Goal: Information Seeking & Learning: Learn about a topic

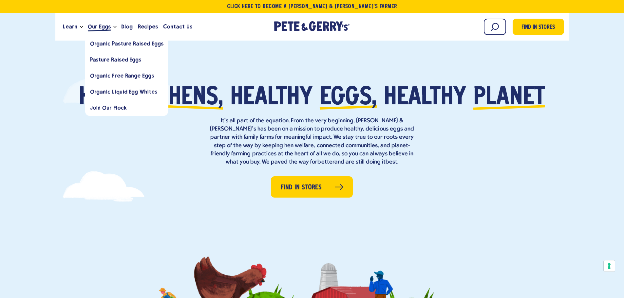
click at [97, 30] on span "Our Eggs" at bounding box center [99, 27] width 23 height 8
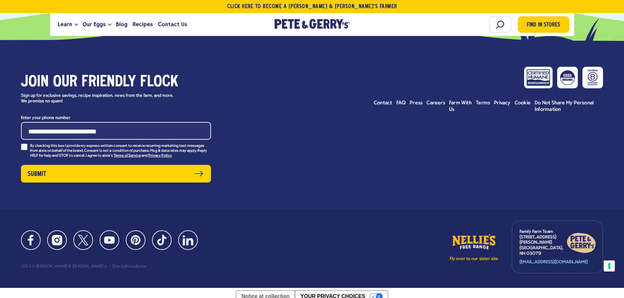
scroll to position [2160, 0]
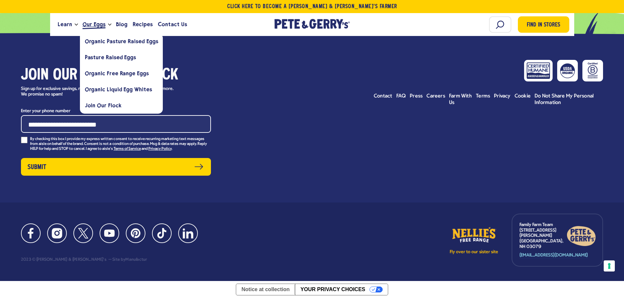
click at [87, 21] on span "Our Eggs" at bounding box center [94, 24] width 23 height 8
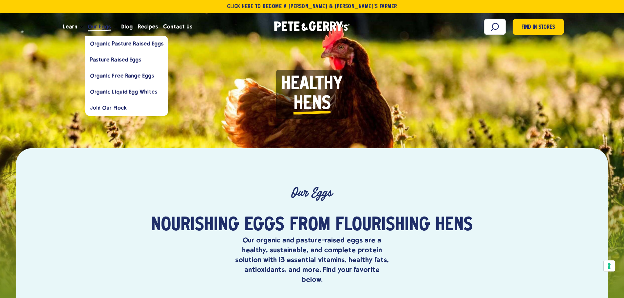
click at [93, 30] on span "Our Eggs" at bounding box center [99, 27] width 23 height 8
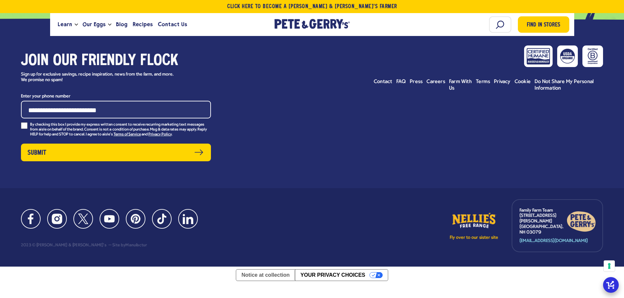
scroll to position [2174, 0]
click at [286, 23] on icon at bounding box center [285, 24] width 5 height 9
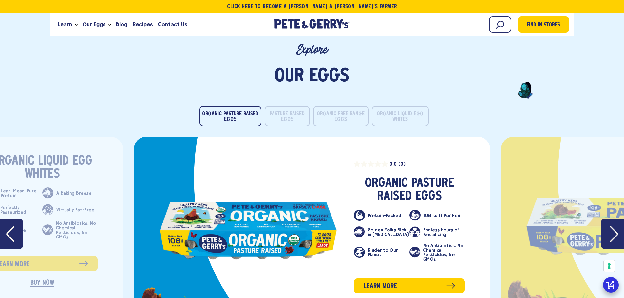
scroll to position [986, 0]
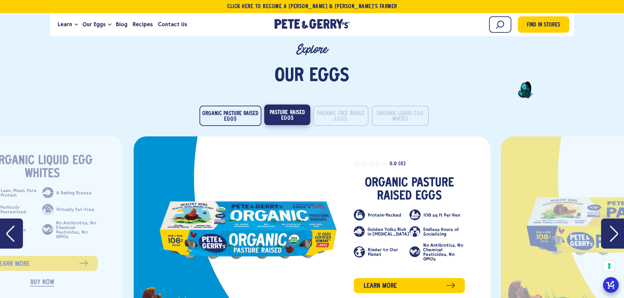
click at [291, 112] on button "Pasture Raised Eggs" at bounding box center [287, 115] width 46 height 21
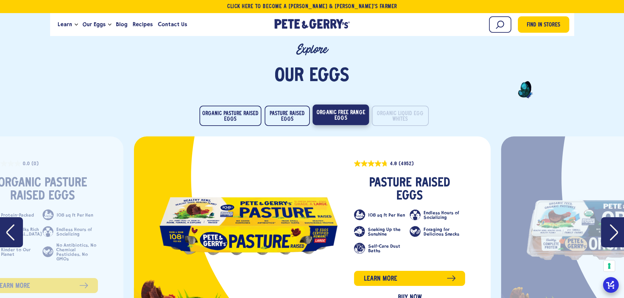
click at [335, 116] on button "Organic Free Range Eggs" at bounding box center [340, 115] width 56 height 21
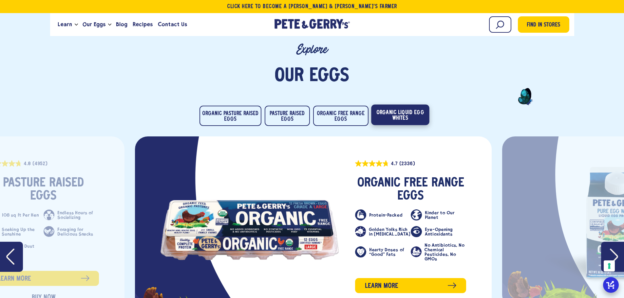
click at [395, 112] on button "Organic Liquid Egg Whites" at bounding box center [400, 115] width 58 height 21
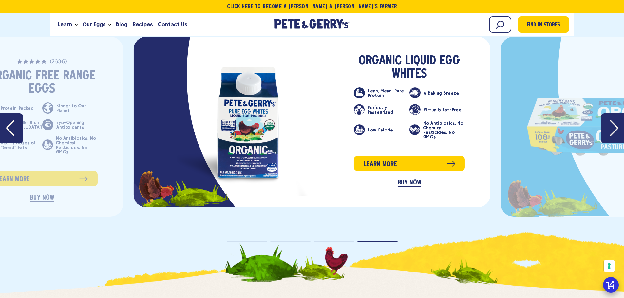
scroll to position [1080, 0]
